Goal: Information Seeking & Learning: Learn about a topic

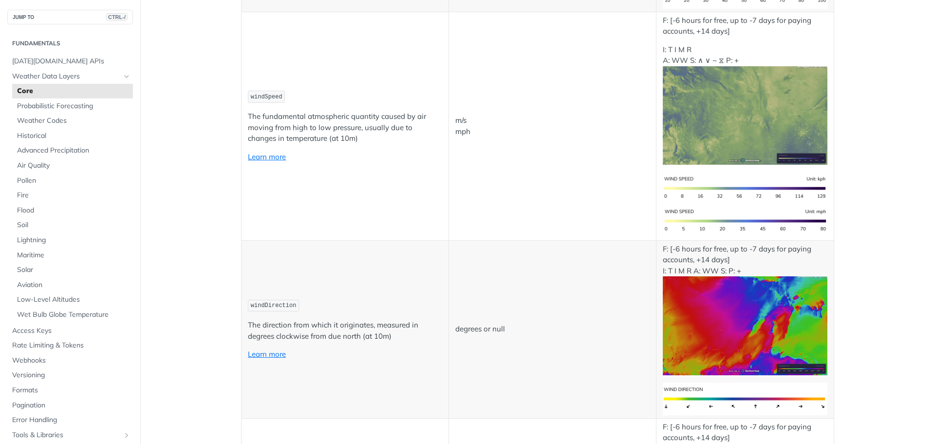
scroll to position [1023, 0]
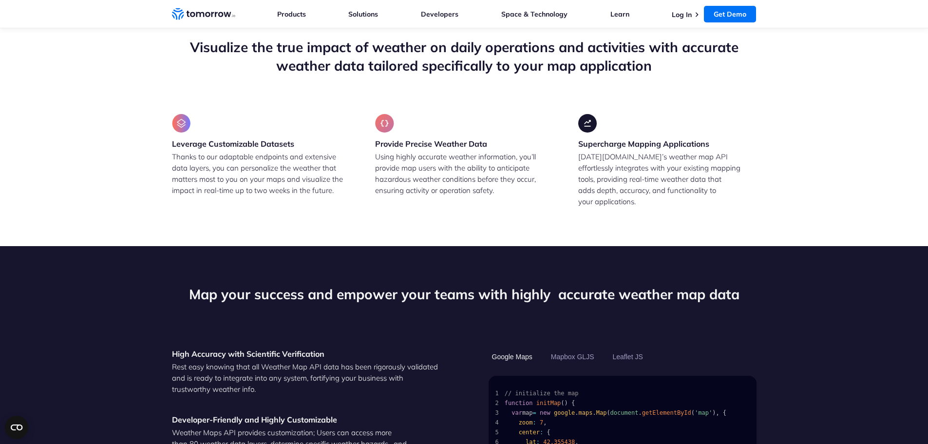
scroll to position [829, 0]
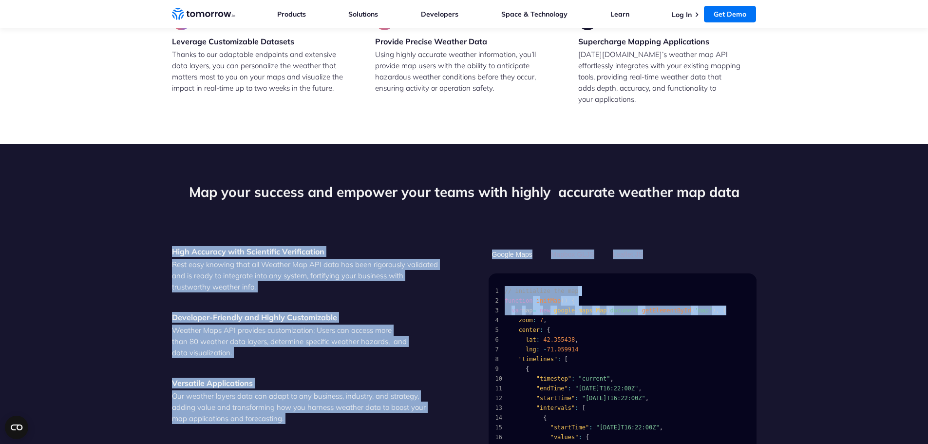
drag, startPoint x: 924, startPoint y: 173, endPoint x: 914, endPoint y: 300, distance: 126.5
click at [915, 302] on section "Map your success and empower your teams with highly  accurate weather map data …" at bounding box center [464, 342] width 928 height 397
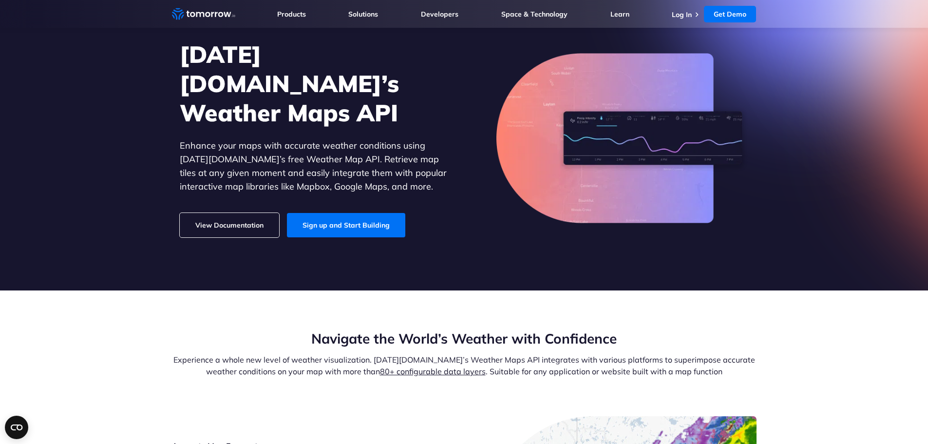
scroll to position [0, 0]
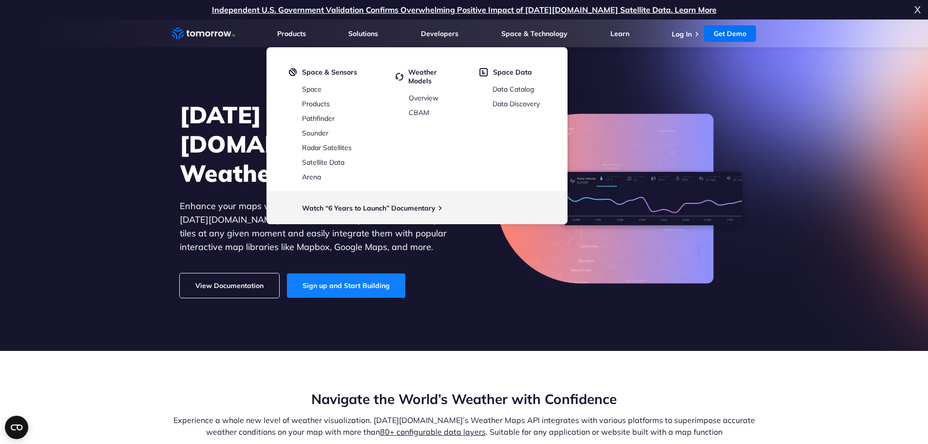
click at [332, 278] on link "Sign up and Start Building" at bounding box center [346, 285] width 118 height 24
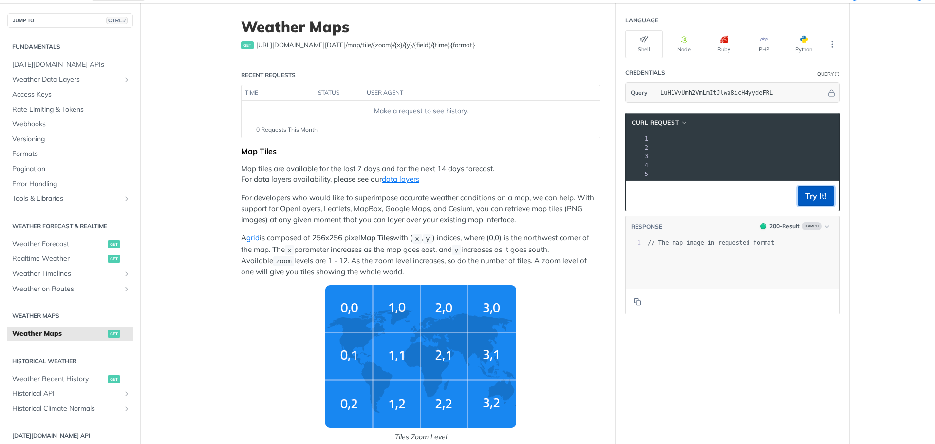
click at [819, 202] on button "Try It!" at bounding box center [816, 195] width 37 height 19
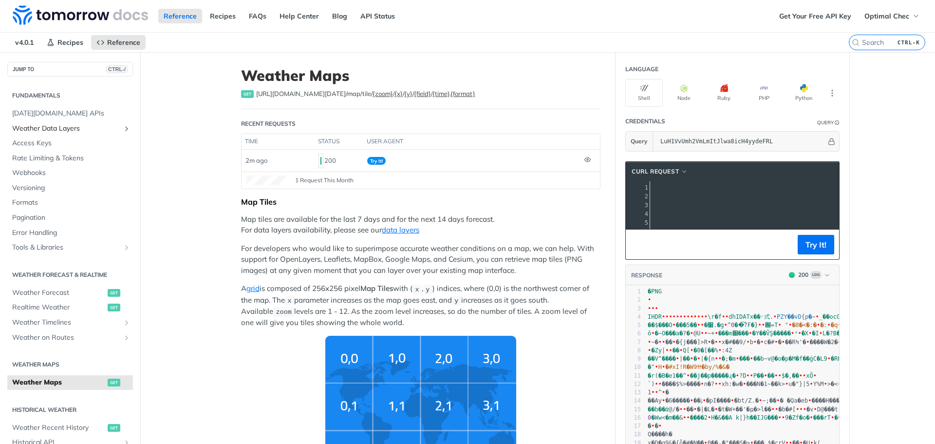
click at [65, 129] on span "Weather Data Layers" at bounding box center [66, 129] width 108 height 10
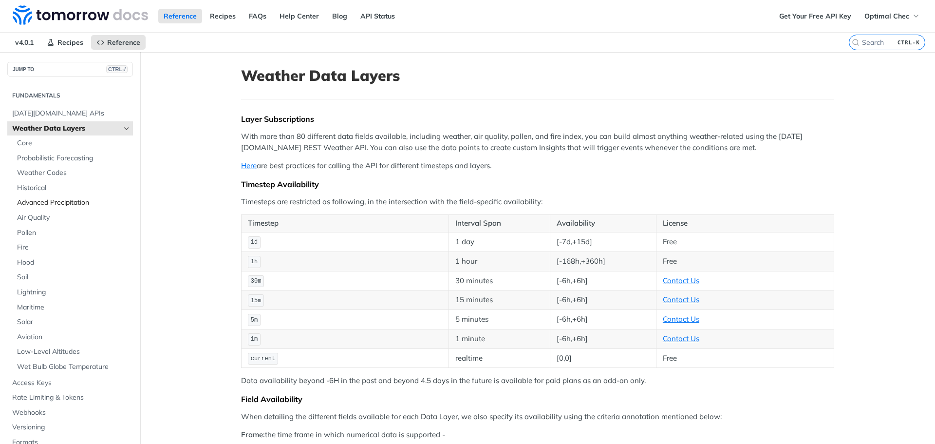
click at [55, 207] on span "Advanced Precipitation" at bounding box center [73, 203] width 113 height 10
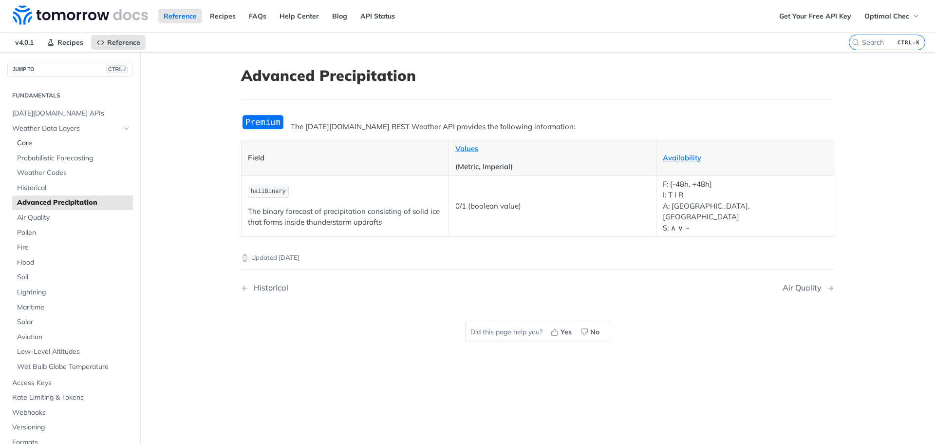
click at [53, 146] on span "Core" at bounding box center [73, 143] width 113 height 10
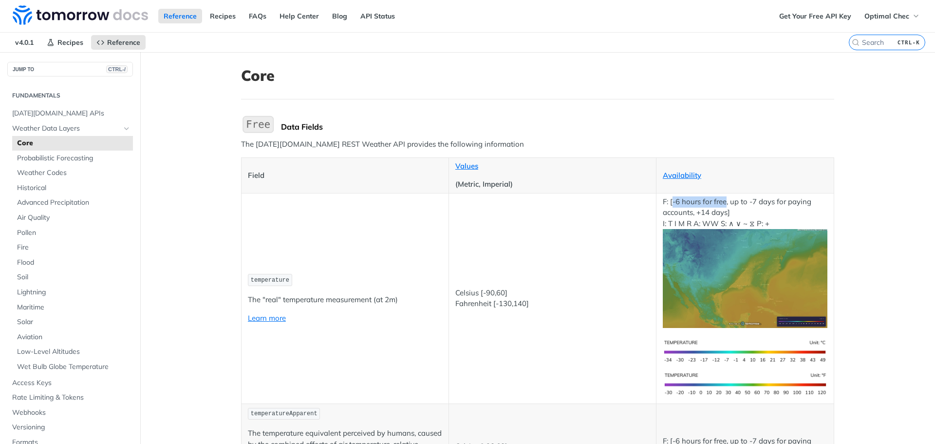
drag, startPoint x: 670, startPoint y: 203, endPoint x: 723, endPoint y: 203, distance: 53.1
click at [723, 203] on p "F: [-6 hours for free, up to -7 days for paying accounts, +14 days] I: T I M R …" at bounding box center [745, 262] width 165 height 132
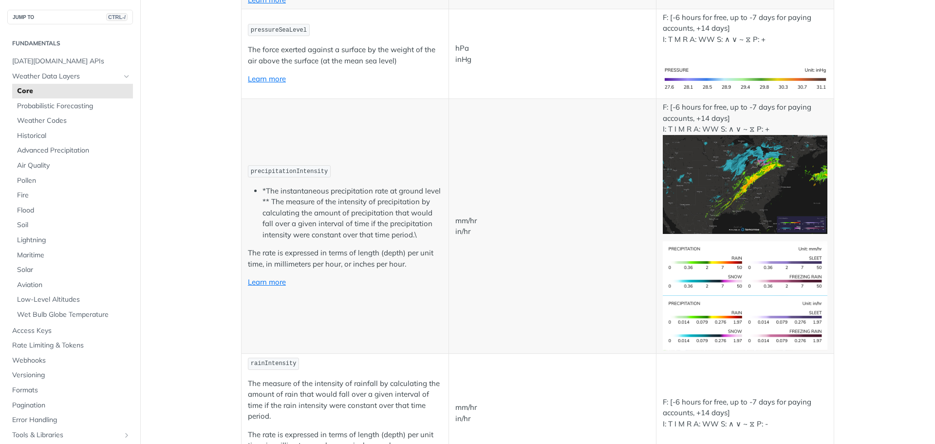
scroll to position [1656, 0]
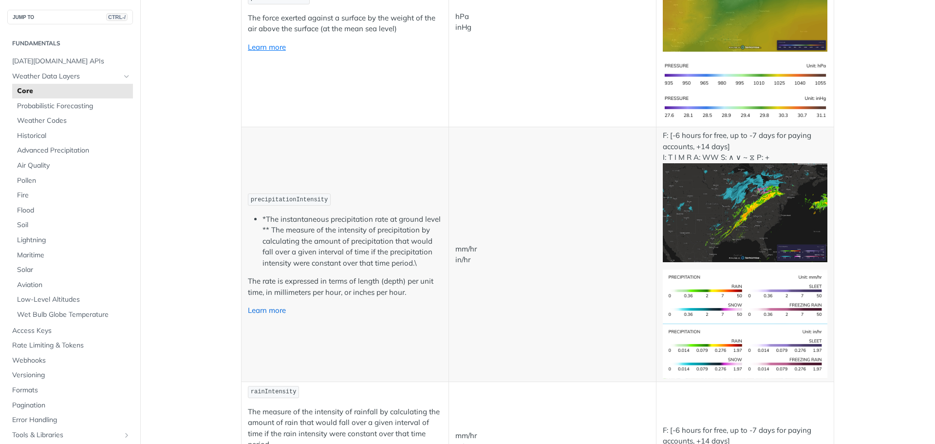
click at [271, 309] on link "Learn more" at bounding box center [267, 309] width 38 height 9
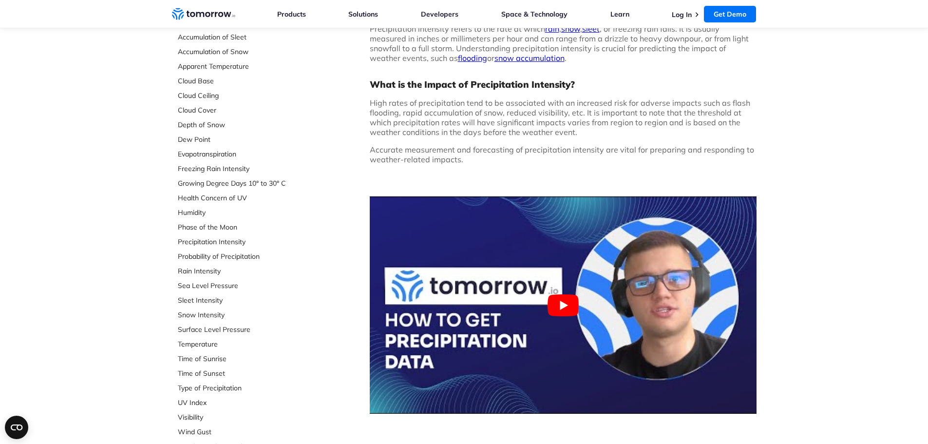
scroll to position [146, 0]
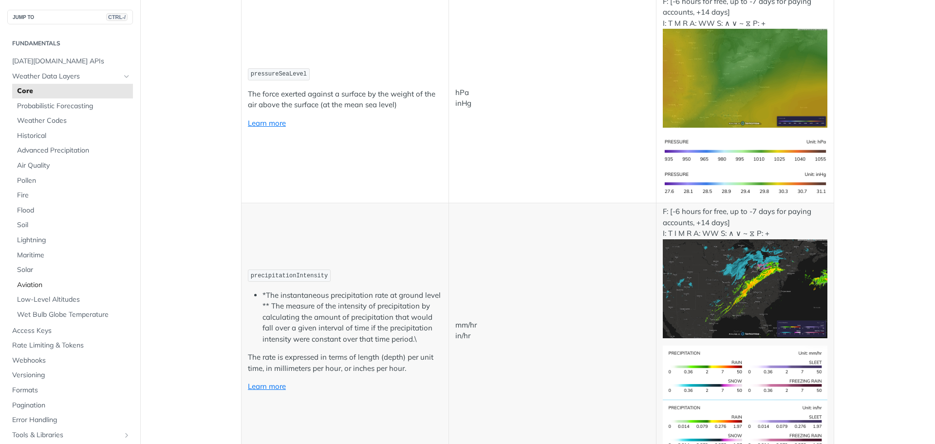
scroll to position [1510, 0]
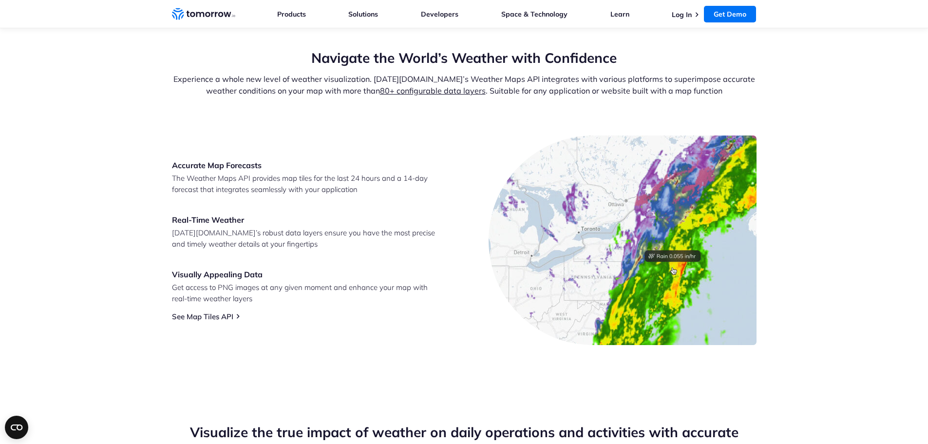
scroll to position [146, 0]
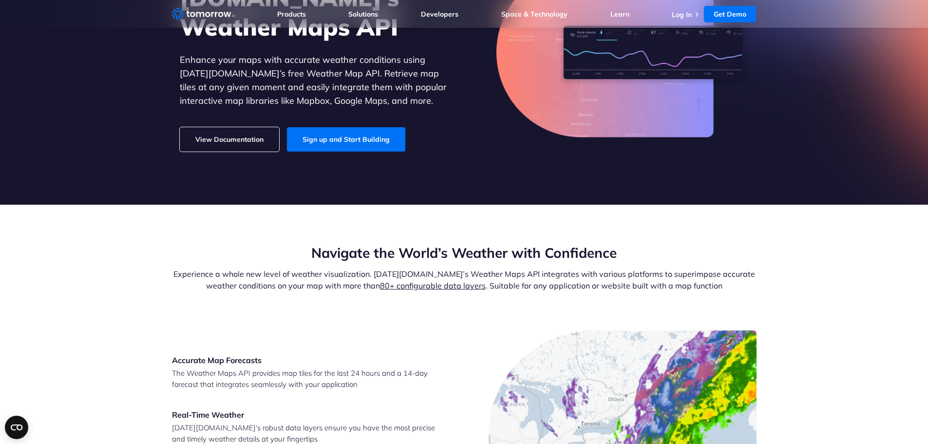
click at [256, 127] on link "View Documentation" at bounding box center [229, 139] width 99 height 24
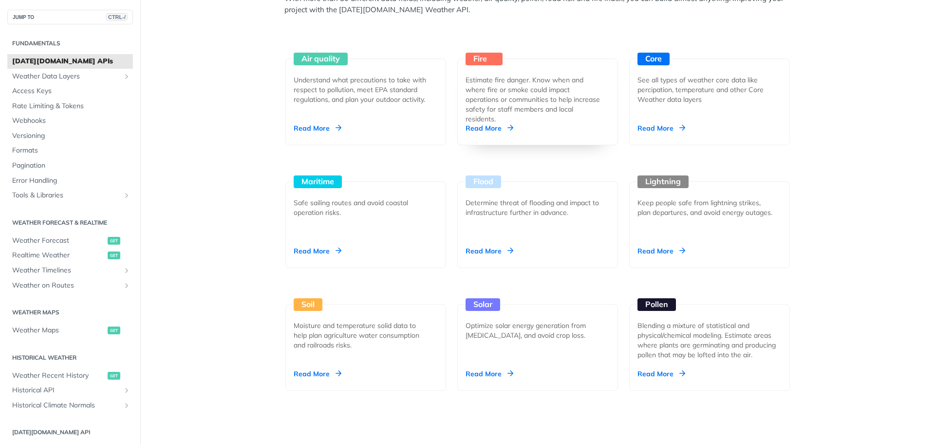
scroll to position [925, 0]
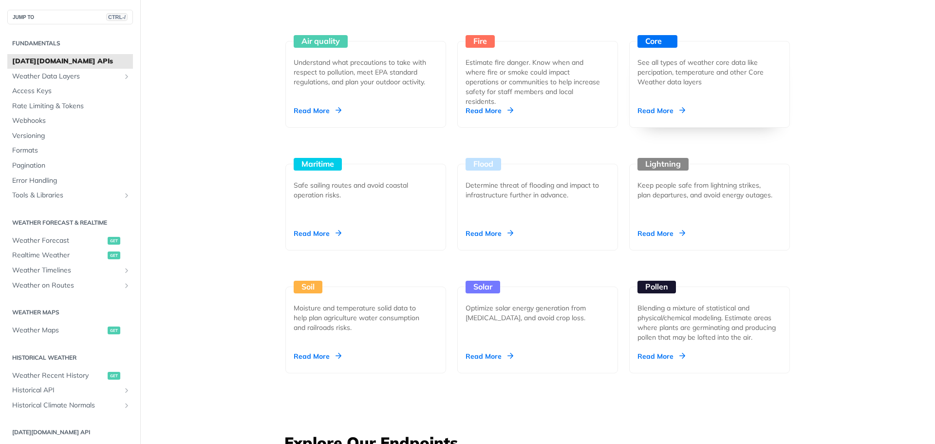
click at [667, 107] on div "Read More" at bounding box center [662, 111] width 48 height 10
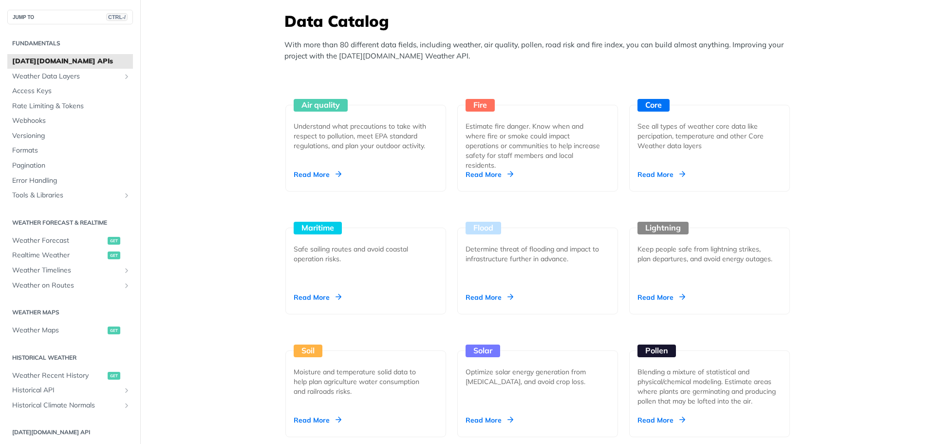
scroll to position [828, 0]
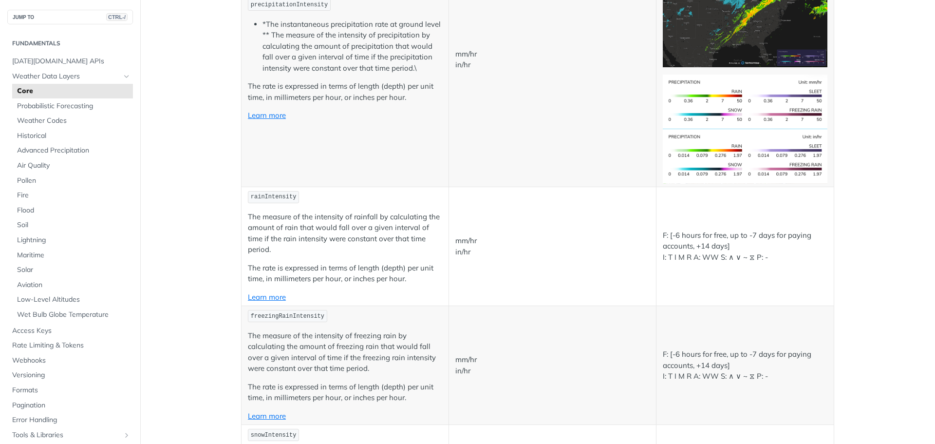
scroll to position [1656, 0]
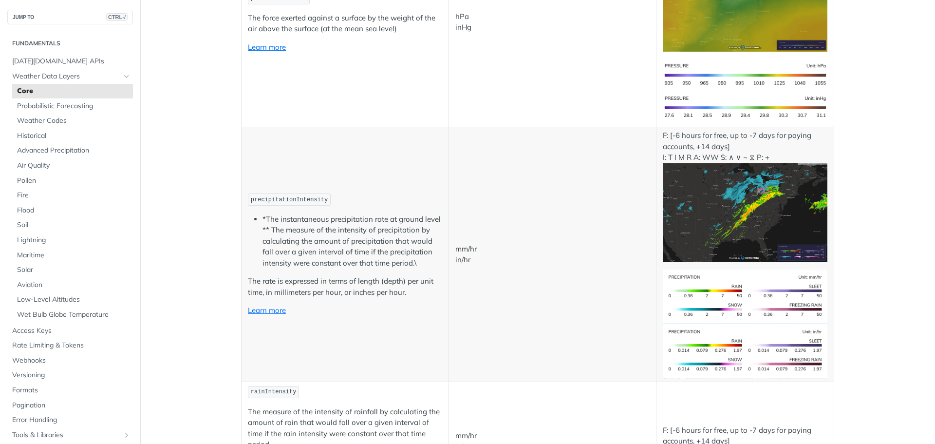
click at [695, 243] on img "Expand image" at bounding box center [745, 212] width 165 height 99
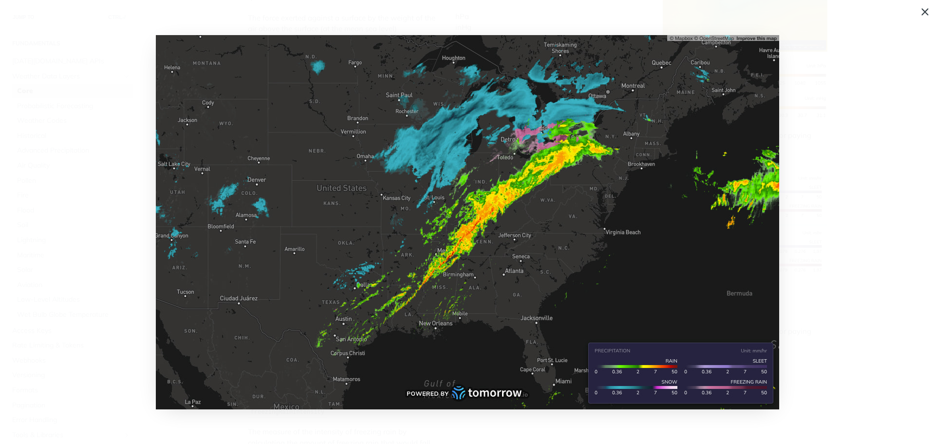
click at [801, 165] on span "Collapse image" at bounding box center [467, 222] width 935 height 444
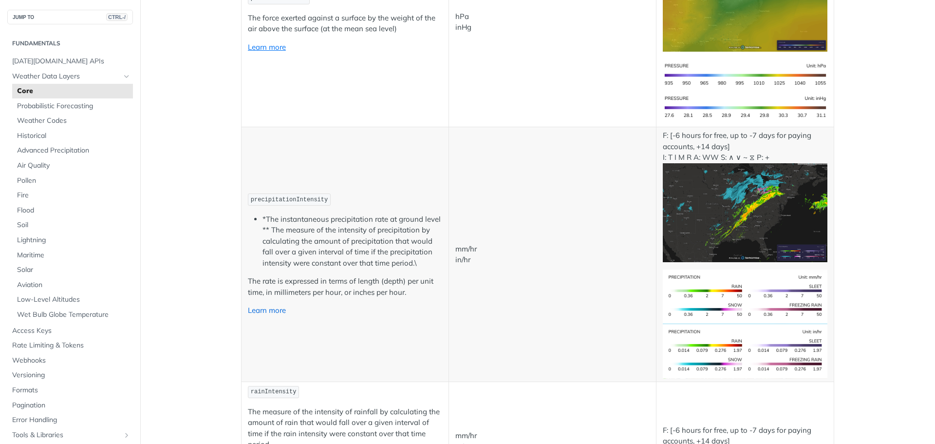
click at [269, 306] on link "Learn more" at bounding box center [267, 309] width 38 height 9
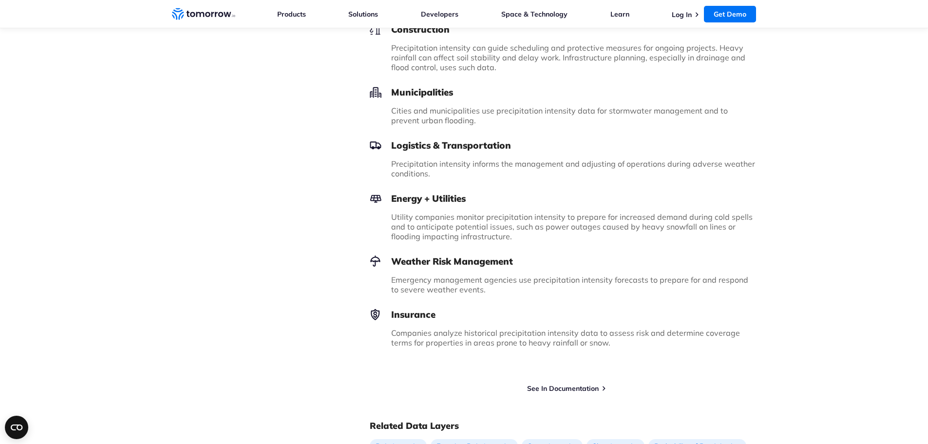
scroll to position [828, 0]
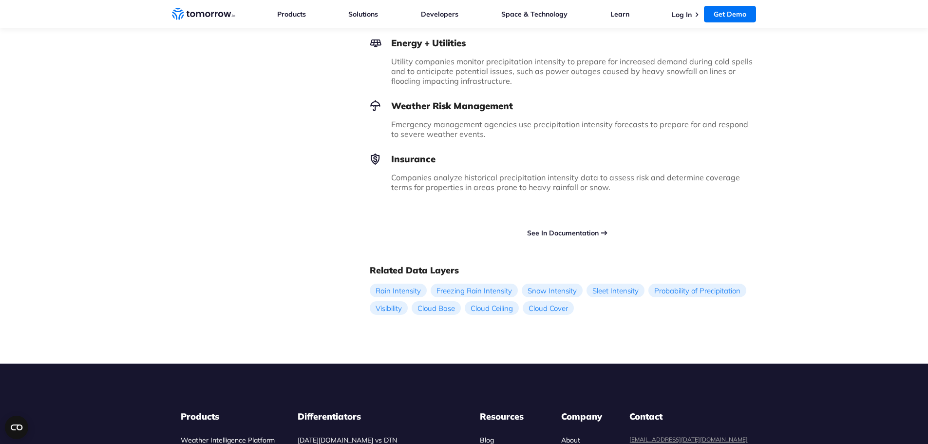
click at [565, 228] on link "See In Documentation" at bounding box center [563, 232] width 72 height 9
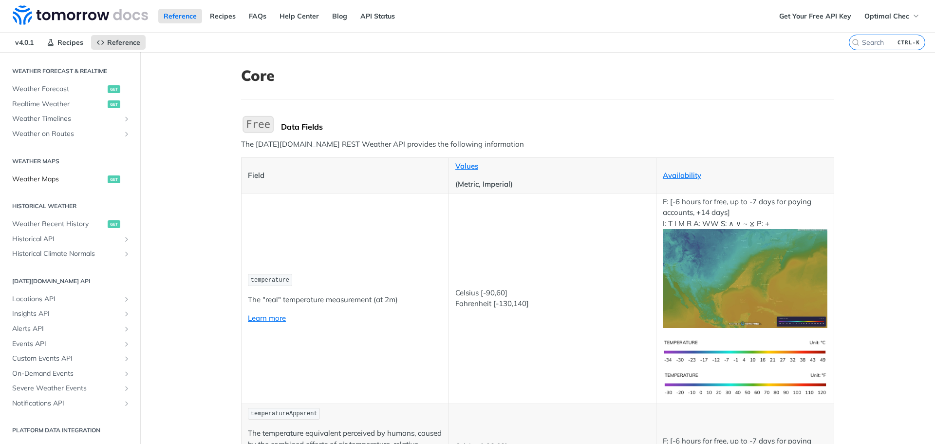
scroll to position [345, 0]
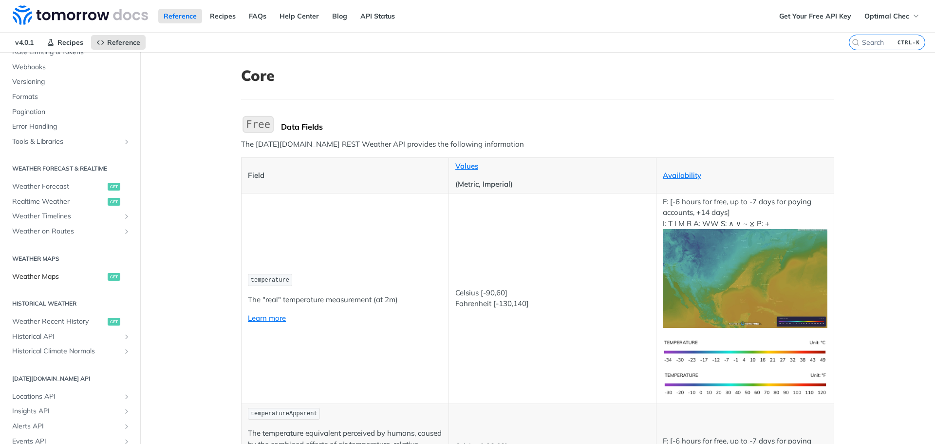
click at [40, 275] on span "Weather Maps" at bounding box center [58, 277] width 93 height 10
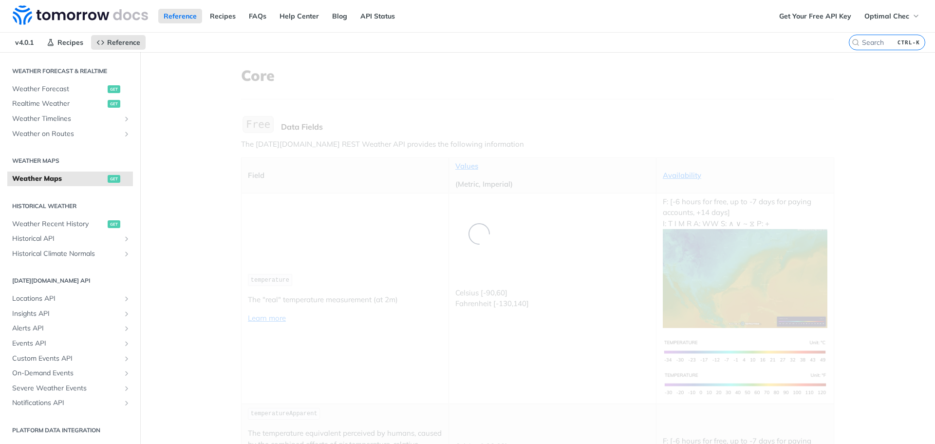
scroll to position [106, 0]
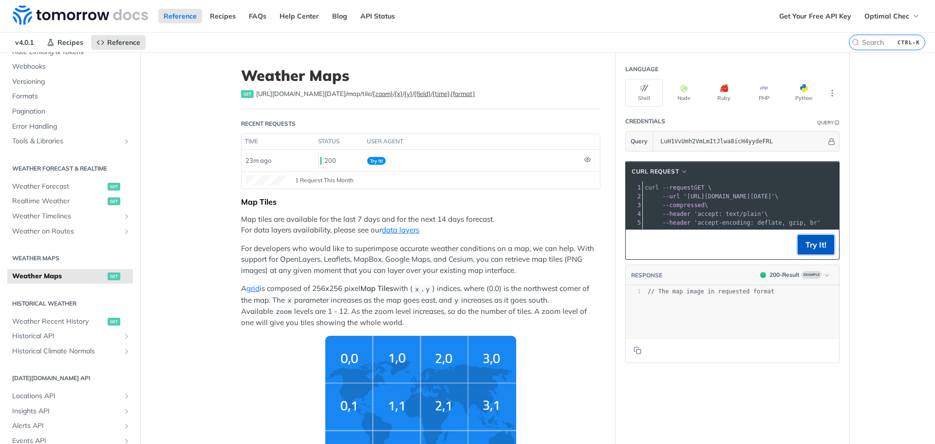
click at [809, 252] on button "Try It!" at bounding box center [816, 244] width 37 height 19
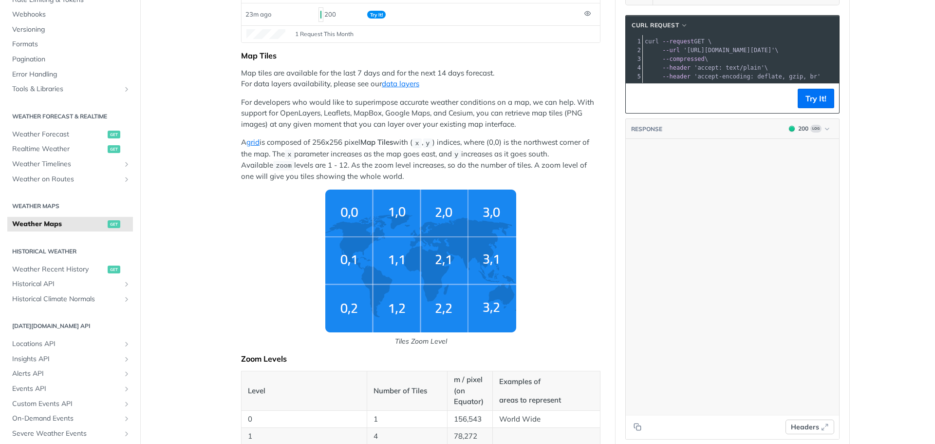
scroll to position [1378, 0]
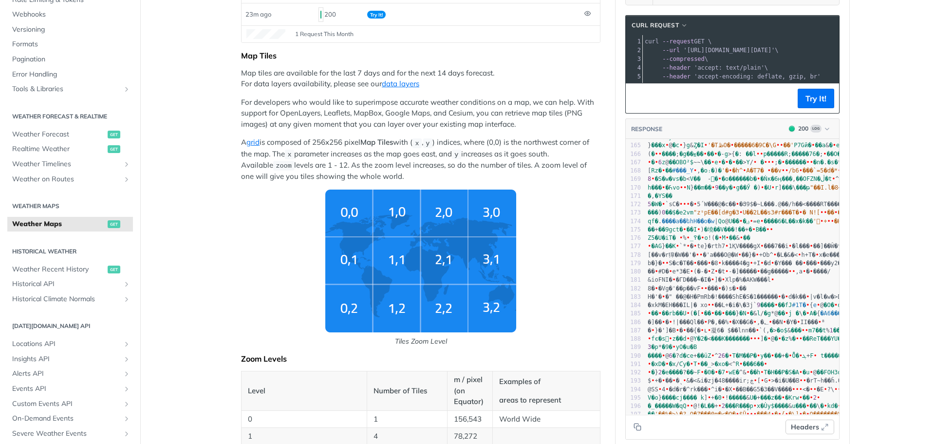
click at [813, 428] on span "Headers" at bounding box center [805, 427] width 28 height 10
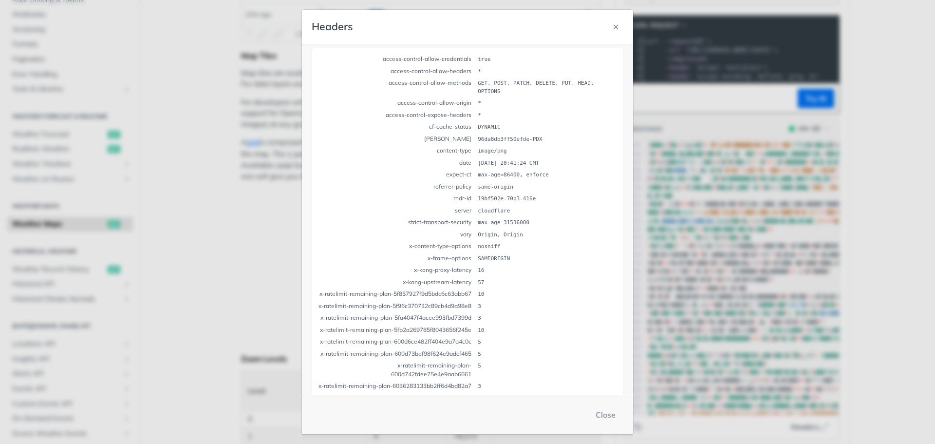
scroll to position [0, 0]
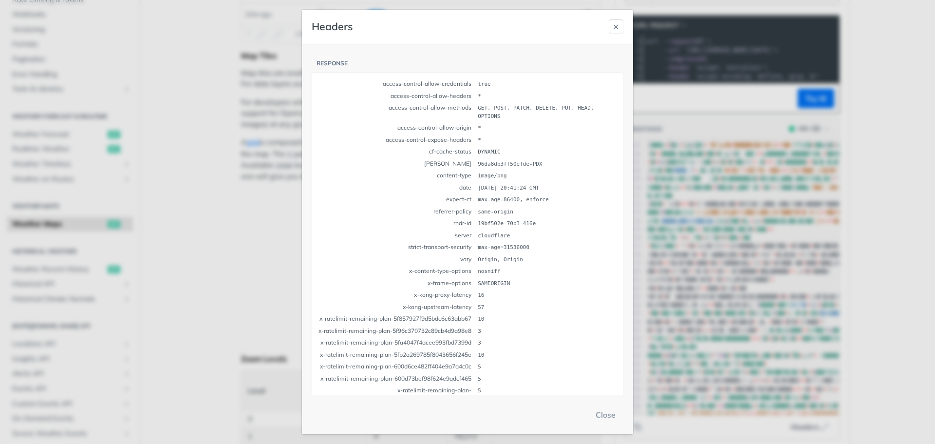
click at [618, 26] on icon "button" at bounding box center [616, 27] width 8 height 8
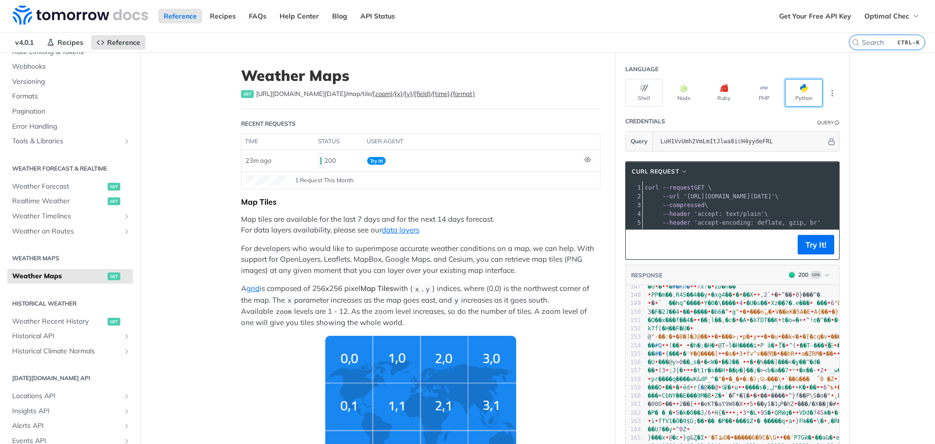
click at [808, 91] on span "button" at bounding box center [808, 88] width 0 height 8
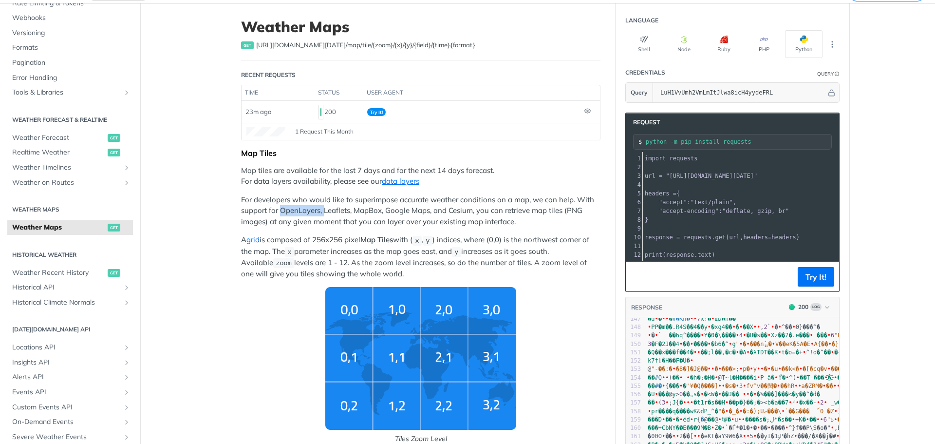
drag, startPoint x: 279, startPoint y: 213, endPoint x: 321, endPoint y: 210, distance: 42.0
click at [321, 210] on p "For developers who would like to superimpose accurate weather conditions on a m…" at bounding box center [420, 210] width 359 height 33
click at [360, 210] on p "For developers who would like to superimpose accurate weather conditions on a m…" at bounding box center [420, 210] width 359 height 33
click at [394, 208] on p "For developers who would like to superimpose accurate weather conditions on a m…" at bounding box center [420, 210] width 359 height 33
click at [463, 210] on p "For developers who would like to superimpose accurate weather conditions on a m…" at bounding box center [420, 210] width 359 height 33
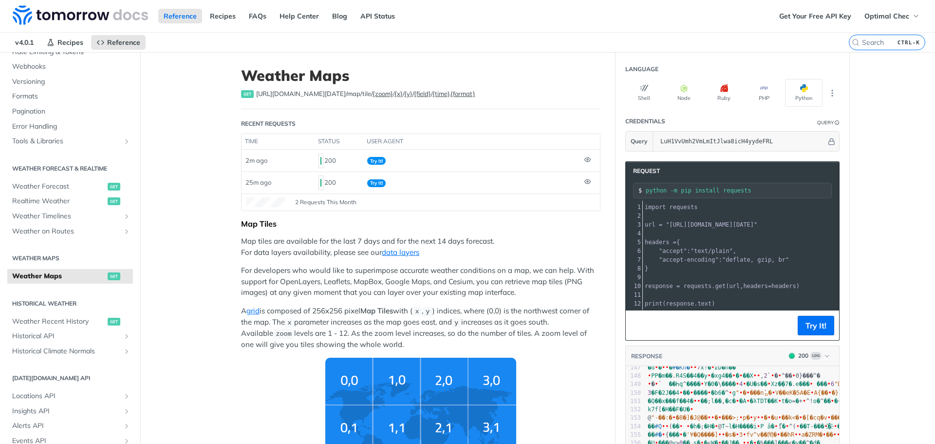
click at [461, 237] on p "Map tiles are available for the last 7 days and for the next 14 days forecast. …" at bounding box center [420, 247] width 359 height 22
